Goal: Navigation & Orientation: Find specific page/section

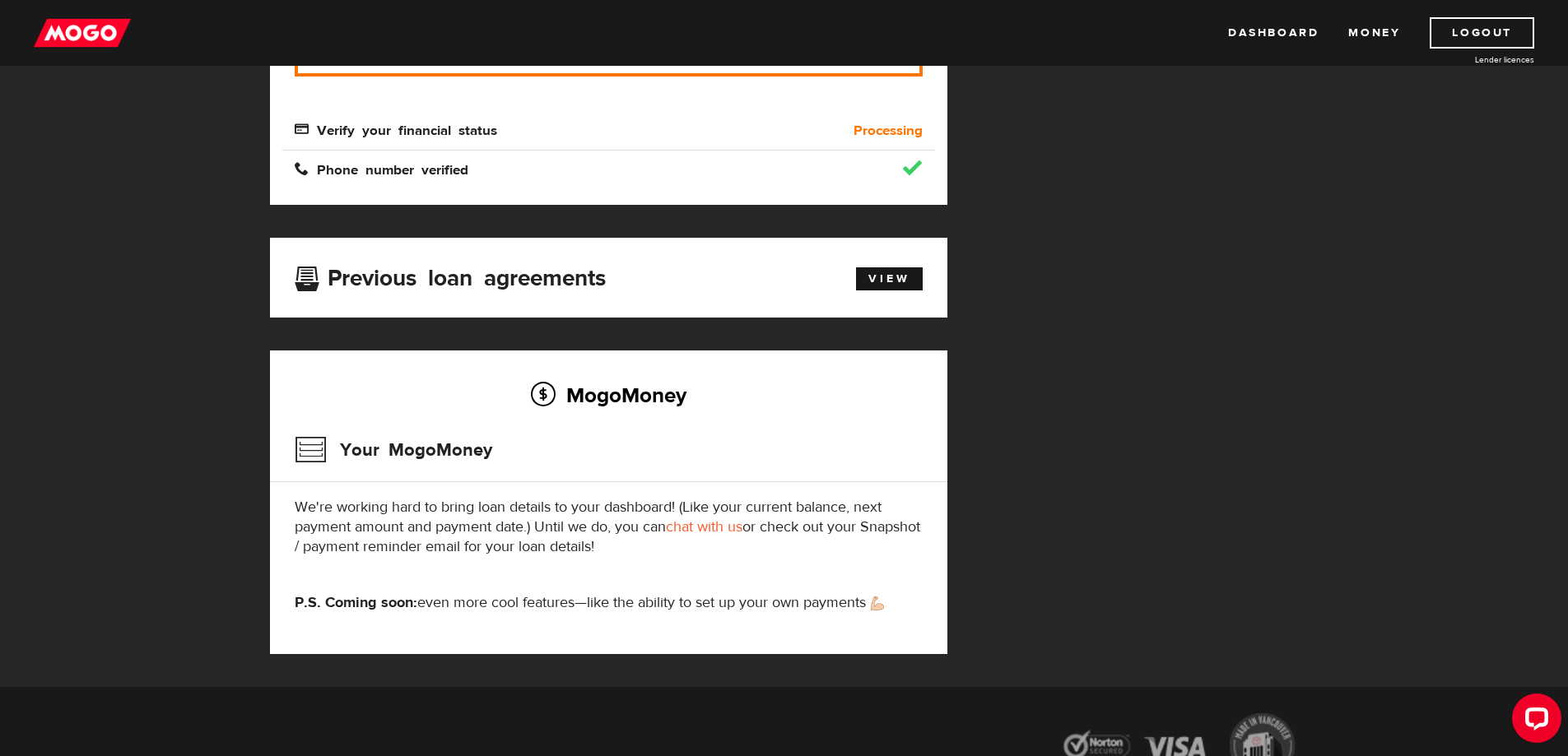
scroll to position [411, 0]
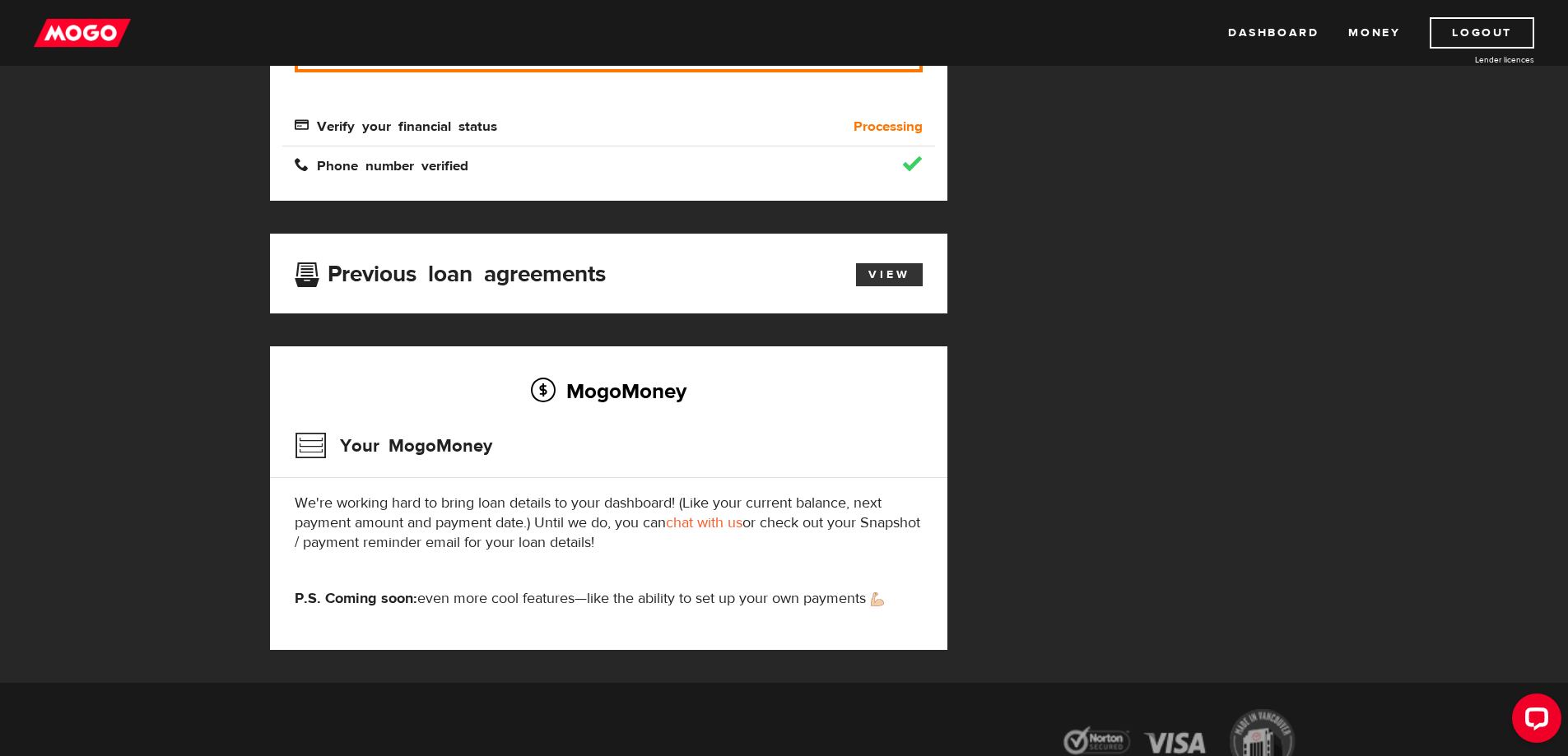
click at [902, 268] on link "View" at bounding box center [889, 274] width 67 height 23
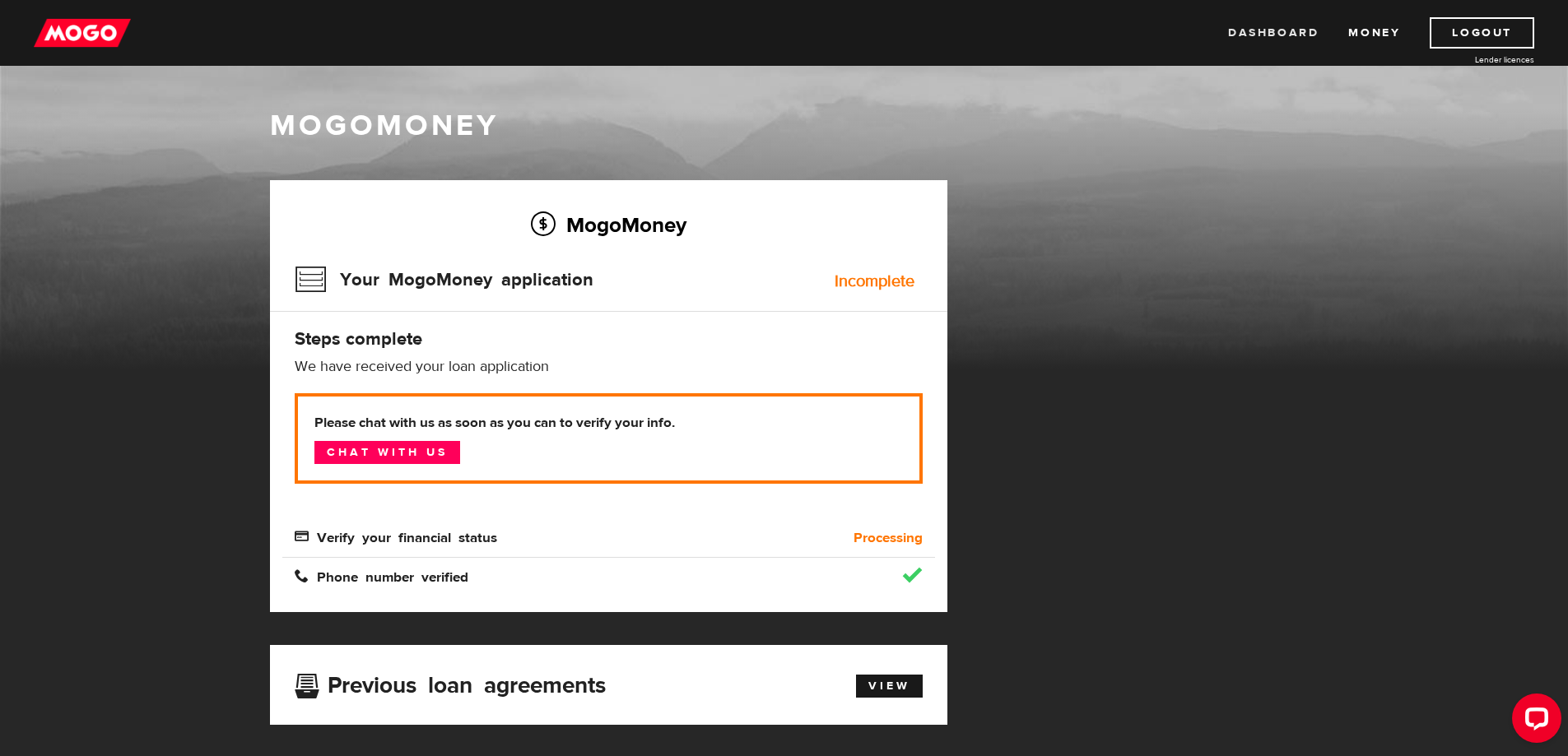
click at [1305, 29] on link "Dashboard" at bounding box center [1273, 33] width 91 height 31
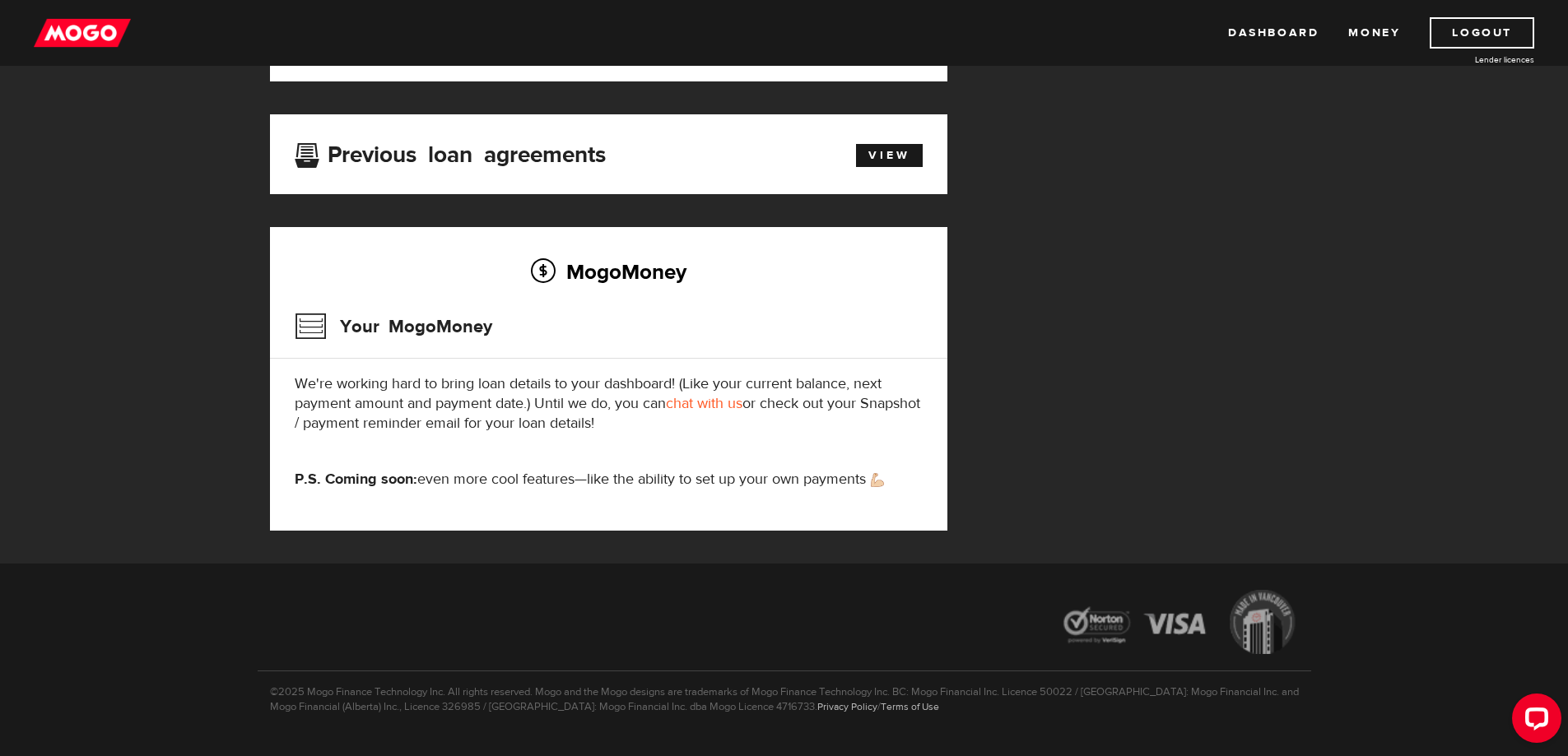
scroll to position [568, 0]
